Goal: Information Seeking & Learning: Find specific fact

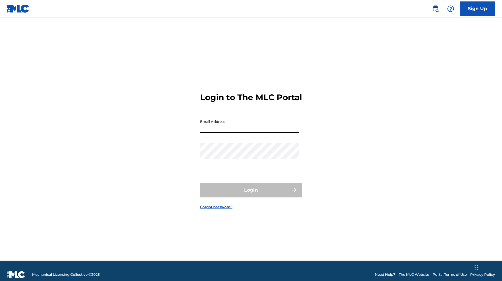
click at [275, 133] on input "Email Address" at bounding box center [249, 125] width 99 height 17
type input "[PERSON_NAME][EMAIL_ADDRESS][PERSON_NAME][DOMAIN_NAME]"
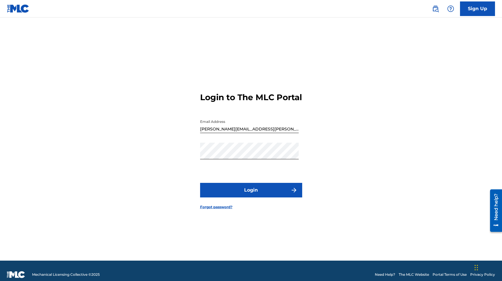
click at [261, 198] on button "Login" at bounding box center [251, 190] width 102 height 15
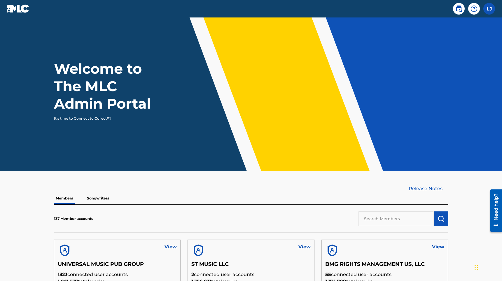
click at [169, 247] on link "View" at bounding box center [170, 247] width 12 height 7
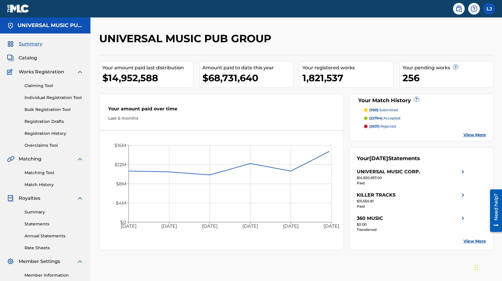
click at [35, 56] on span "Catalog" at bounding box center [28, 58] width 18 height 7
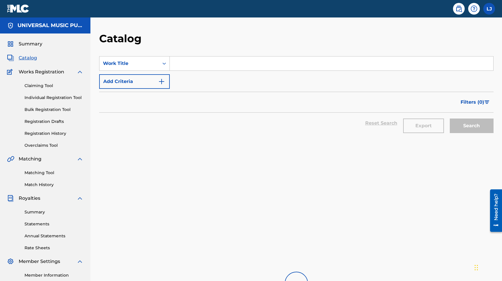
click at [203, 71] on div "SearchWithCriteriac791eb80-9ea6-4b09-ac34-d8dbd722e8f7 Work Title Add Criteria" at bounding box center [296, 72] width 394 height 33
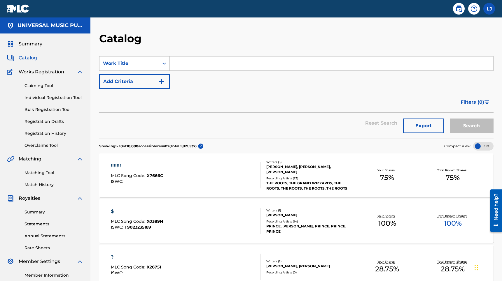
click at [204, 67] on input "Search Form" at bounding box center [331, 64] width 323 height 14
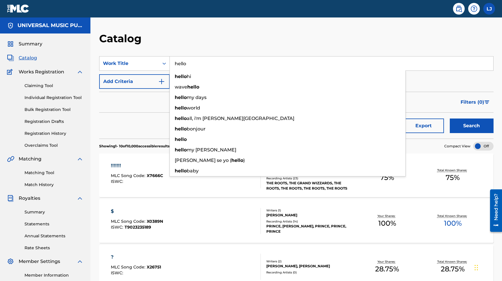
type input "hello"
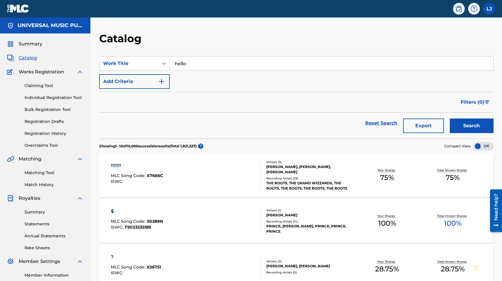
click at [477, 129] on button "Search" at bounding box center [471, 126] width 44 height 15
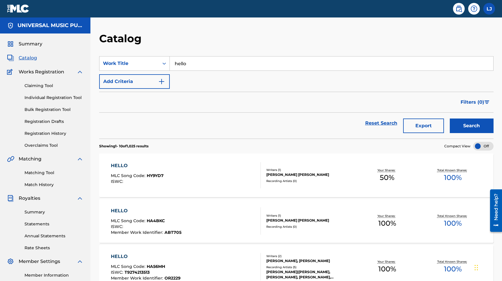
click at [134, 164] on div "HELLO" at bounding box center [137, 165] width 53 height 7
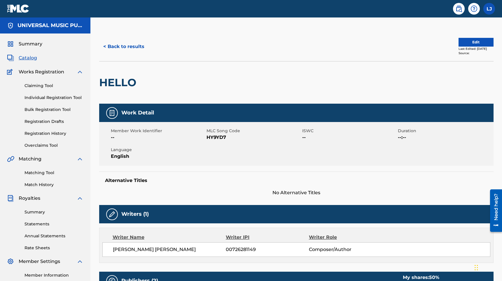
click at [115, 46] on button "< Back to results" at bounding box center [123, 46] width 49 height 15
